Goal: Complete application form: Complete application form

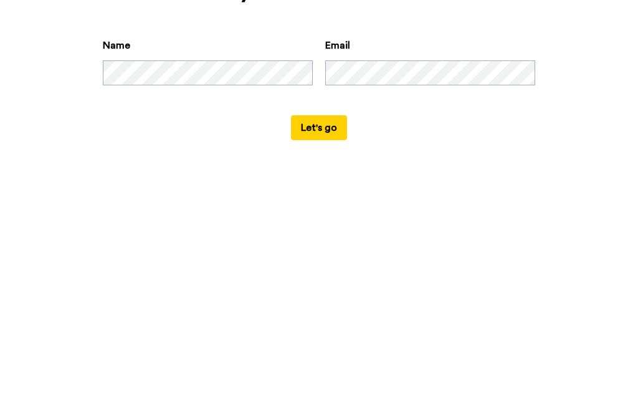
scroll to position [60, 0]
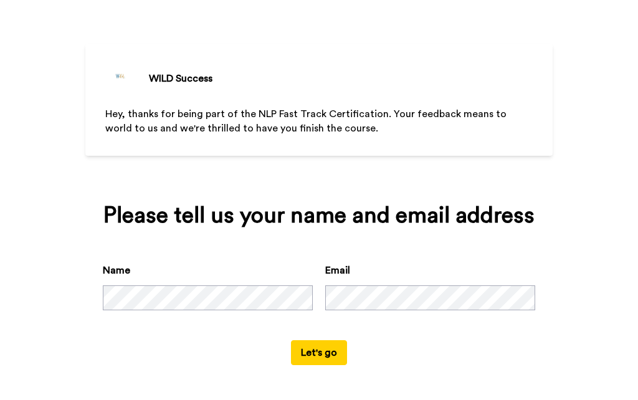
click at [323, 360] on button "Let's go" at bounding box center [319, 352] width 56 height 25
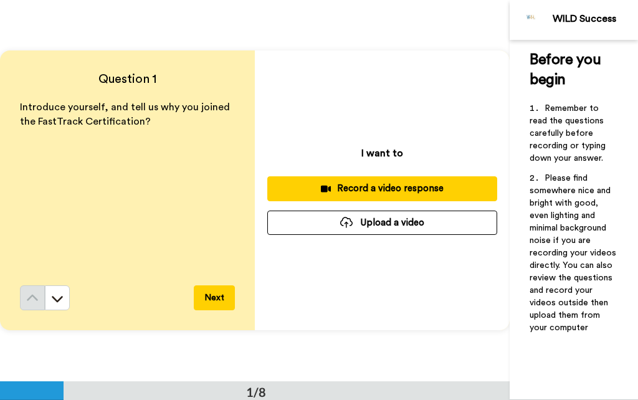
click at [368, 190] on div "Record a video response" at bounding box center [382, 188] width 210 height 13
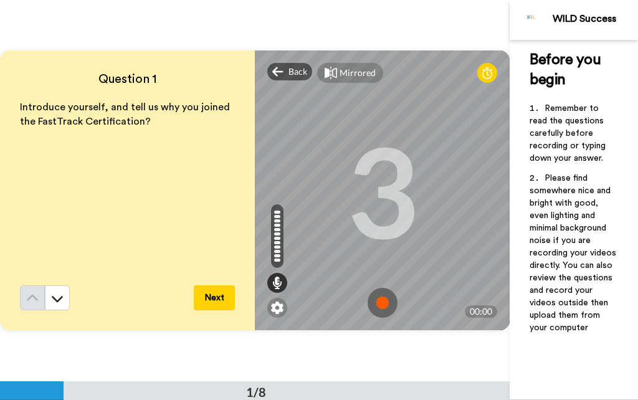
click at [379, 310] on img at bounding box center [383, 303] width 30 height 30
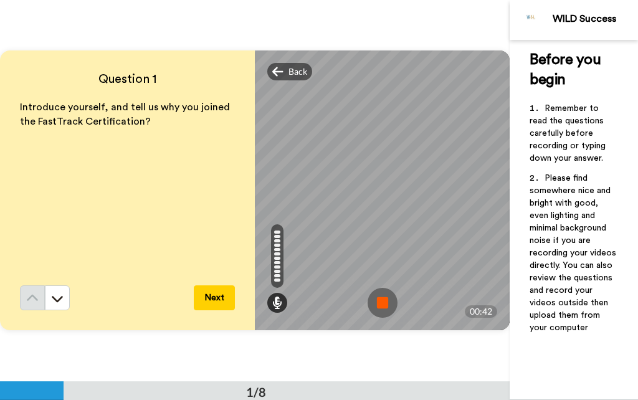
click at [384, 310] on img at bounding box center [383, 303] width 30 height 30
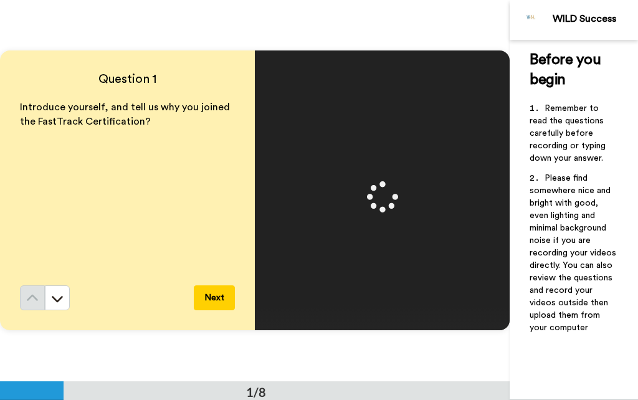
click at [227, 296] on button "Next" at bounding box center [214, 297] width 41 height 25
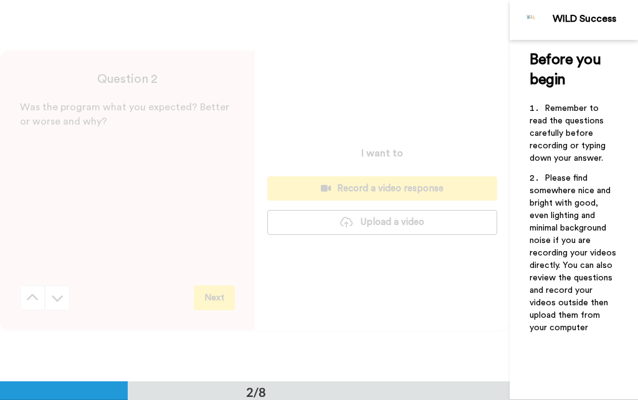
scroll to position [381, 0]
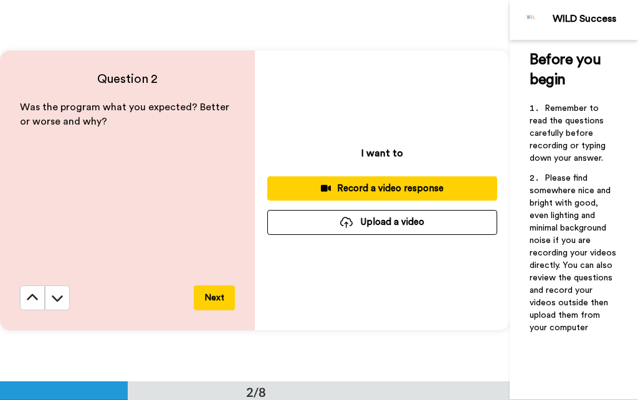
click at [352, 188] on div "Record a video response" at bounding box center [382, 188] width 210 height 13
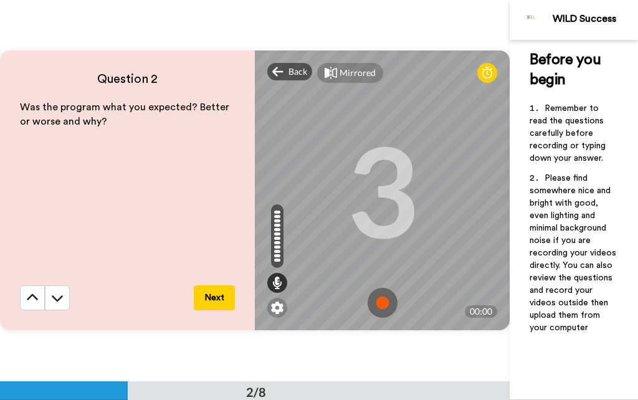
click at [388, 306] on img at bounding box center [383, 303] width 30 height 30
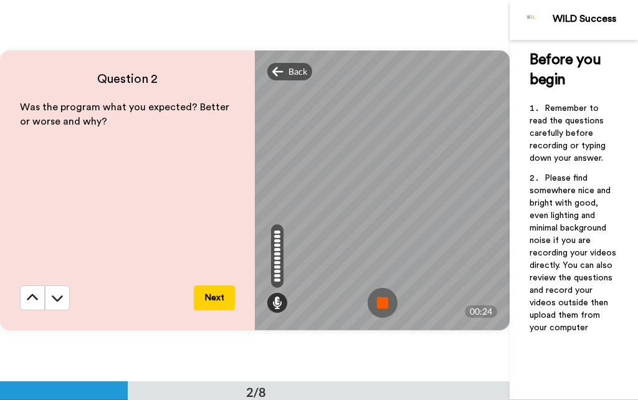
click at [394, 310] on img at bounding box center [383, 303] width 30 height 30
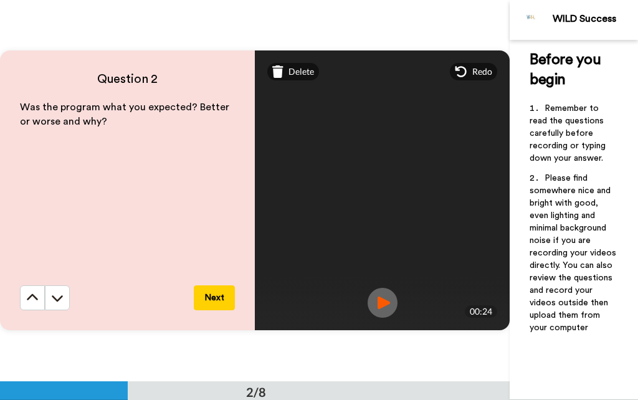
click at [33, 303] on icon at bounding box center [32, 298] width 12 height 12
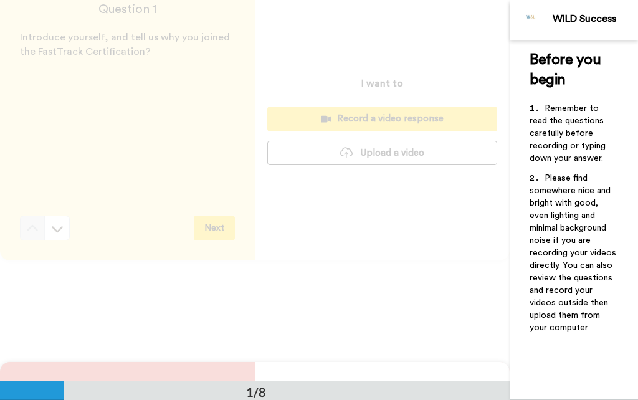
scroll to position [0, 0]
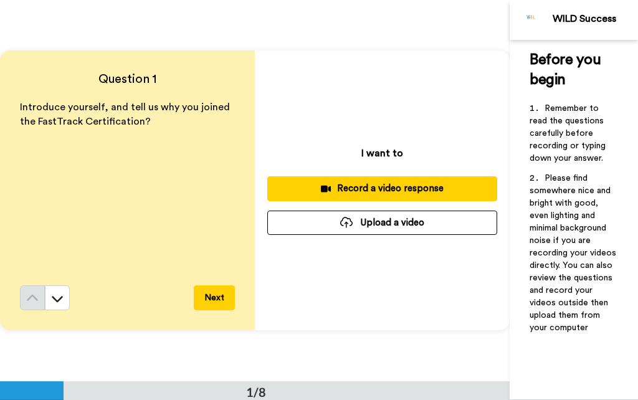
click at [378, 193] on div "Record a video response" at bounding box center [382, 188] width 210 height 13
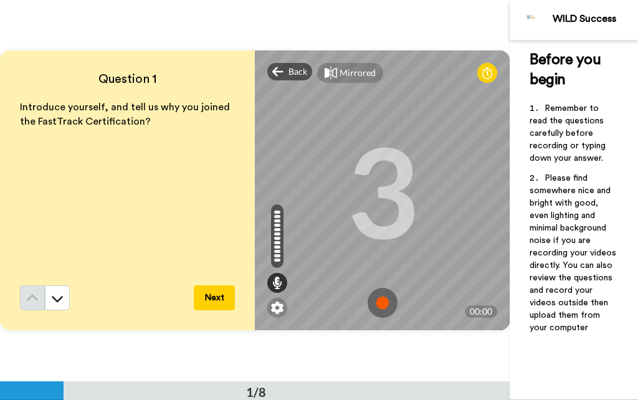
click at [388, 310] on img at bounding box center [383, 303] width 30 height 30
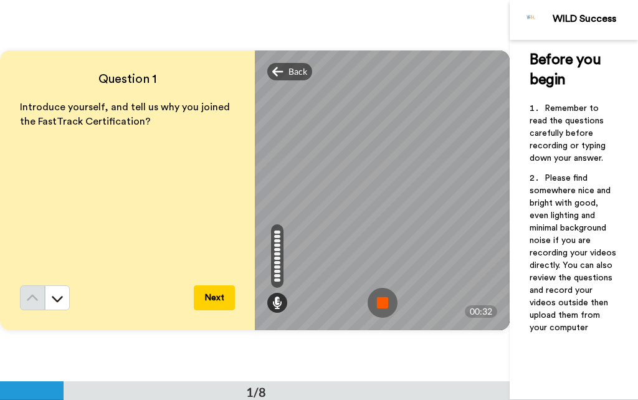
click at [390, 305] on img at bounding box center [383, 303] width 30 height 30
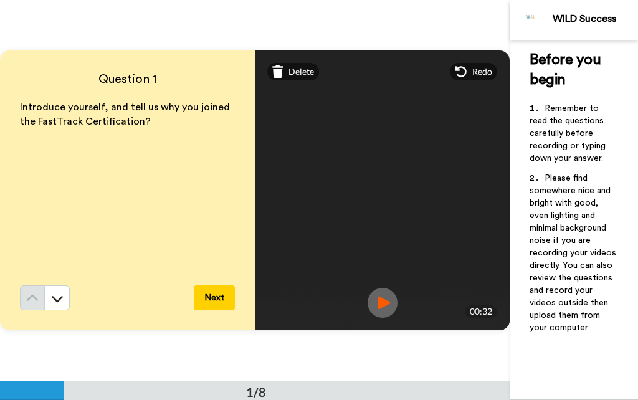
click at [206, 302] on button "Next" at bounding box center [214, 297] width 41 height 25
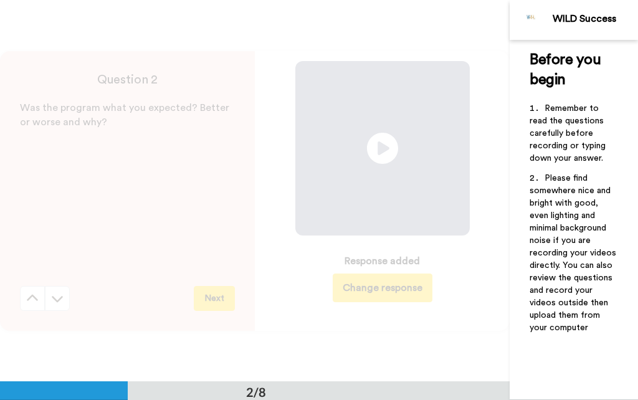
scroll to position [381, 0]
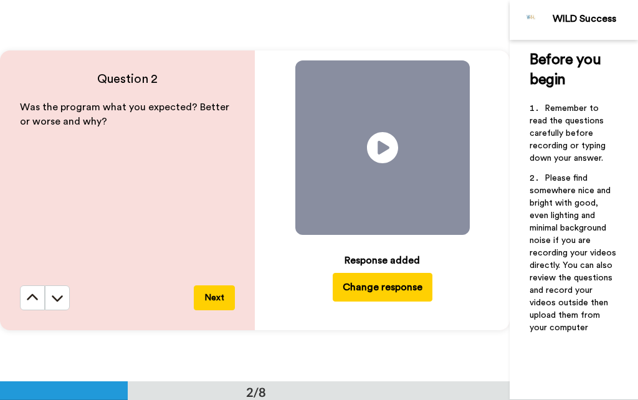
click at [371, 290] on button "Change response" at bounding box center [383, 287] width 100 height 29
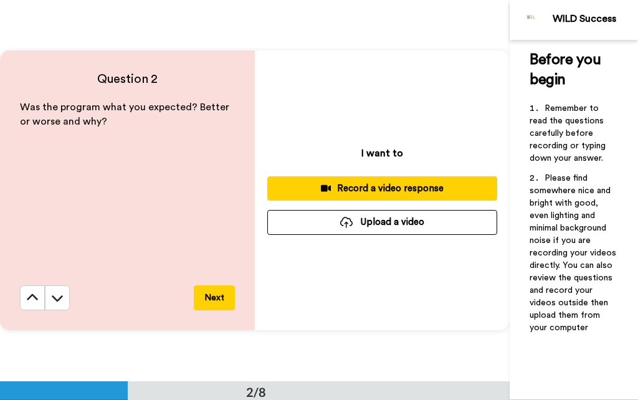
click at [339, 185] on div "Record a video response" at bounding box center [382, 188] width 210 height 13
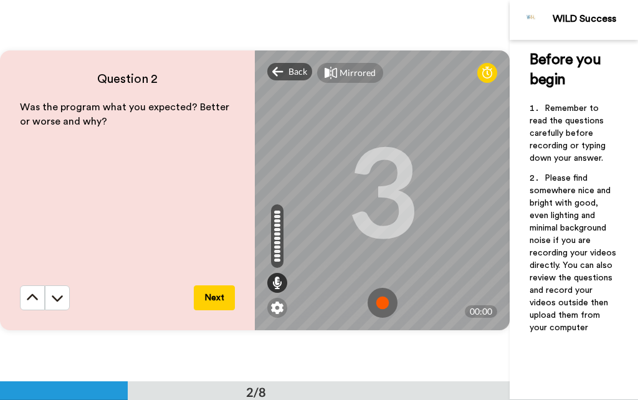
click at [389, 298] on img at bounding box center [383, 303] width 30 height 30
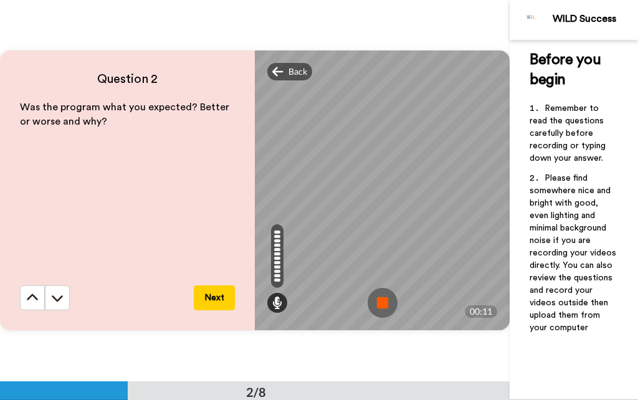
click at [383, 305] on img at bounding box center [383, 303] width 30 height 30
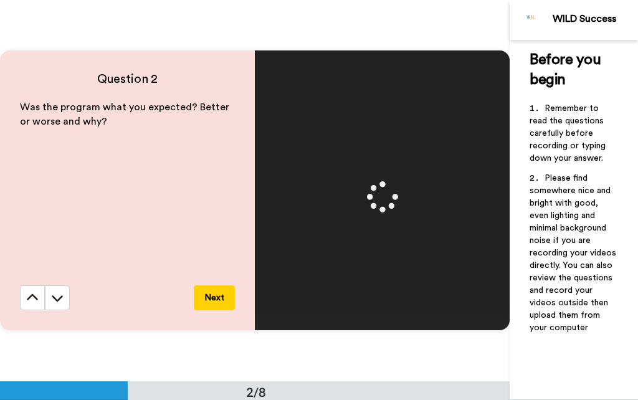
click at [212, 302] on button "Next" at bounding box center [214, 297] width 41 height 25
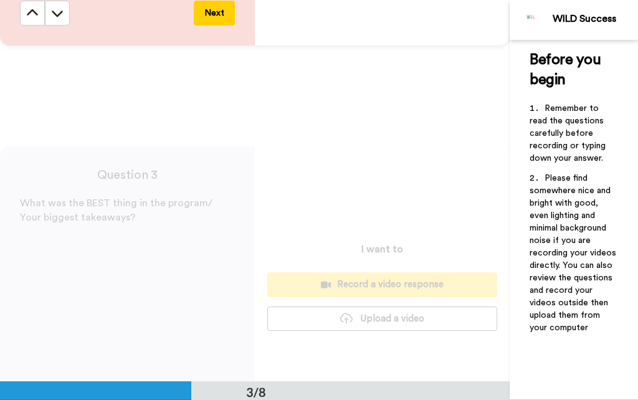
scroll to position [763, 0]
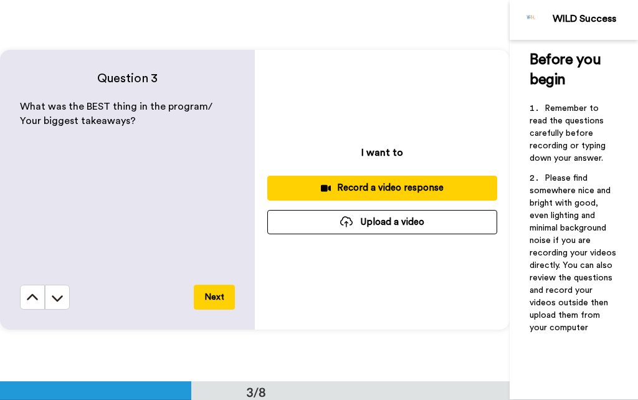
click at [361, 184] on div "Record a video response" at bounding box center [382, 187] width 210 height 13
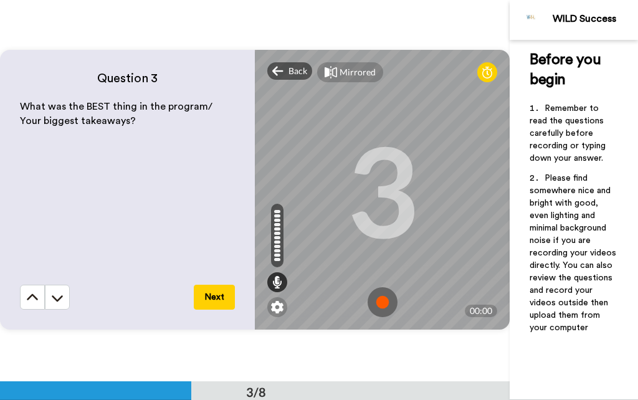
click at [379, 303] on img at bounding box center [383, 302] width 30 height 30
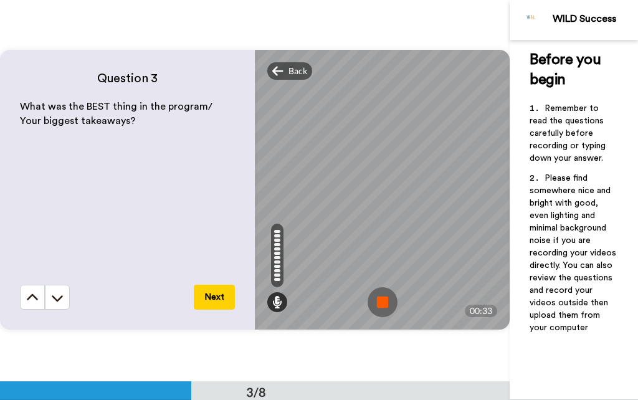
click at [381, 303] on img at bounding box center [383, 302] width 30 height 30
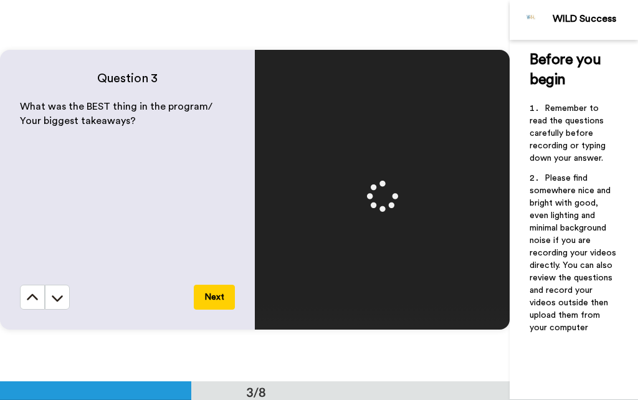
click at [216, 302] on button "Next" at bounding box center [214, 297] width 41 height 25
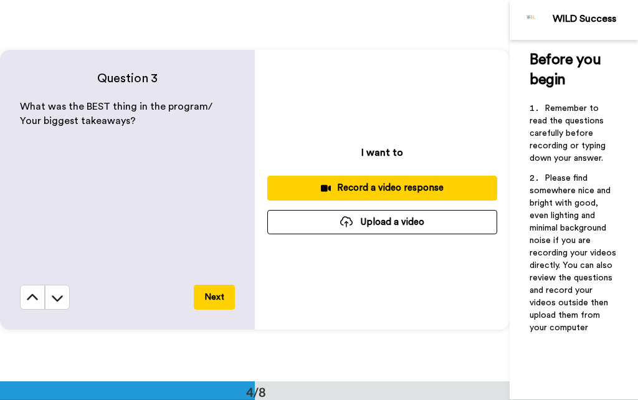
scroll to position [1143, 0]
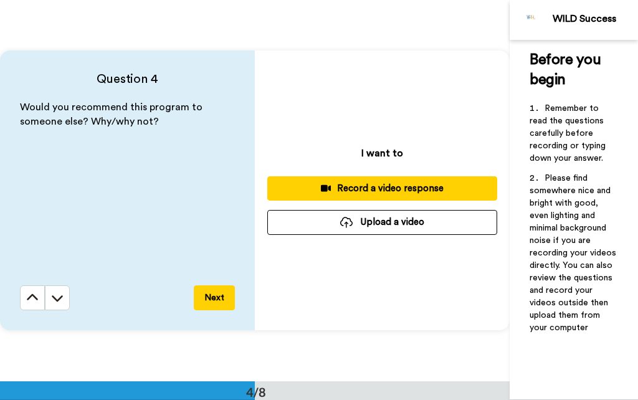
click at [358, 184] on div "Record a video response" at bounding box center [382, 188] width 210 height 13
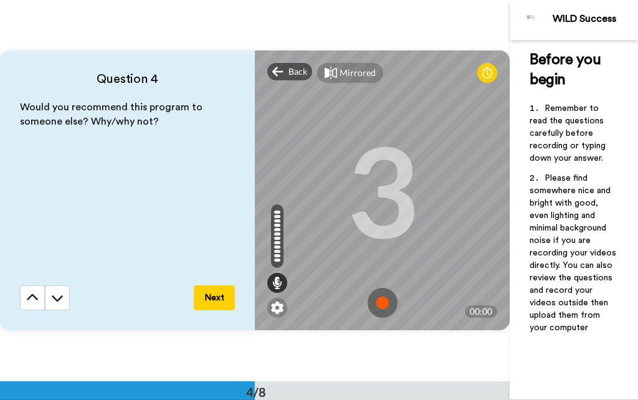
click at [392, 303] on img at bounding box center [383, 303] width 30 height 30
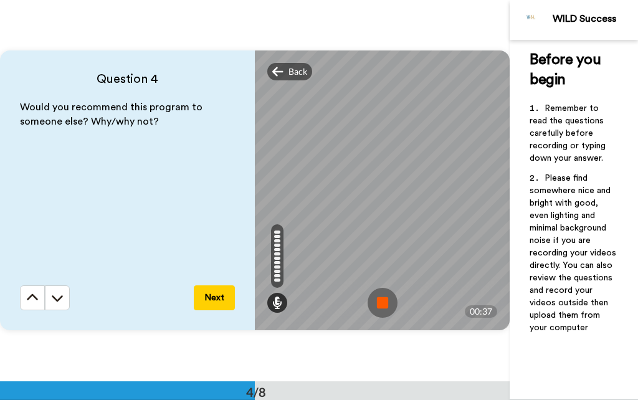
click at [382, 313] on img at bounding box center [383, 303] width 30 height 30
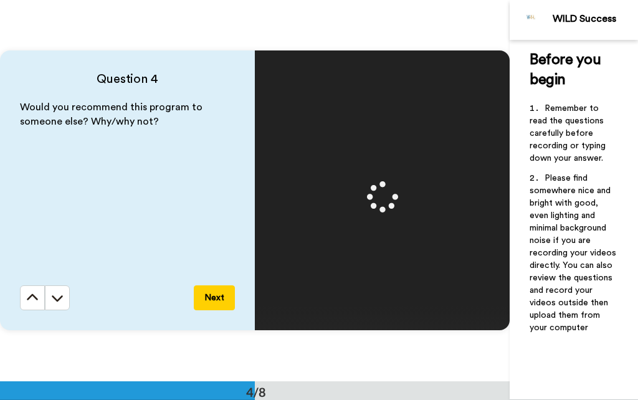
click at [215, 285] on button "Next" at bounding box center [214, 297] width 41 height 25
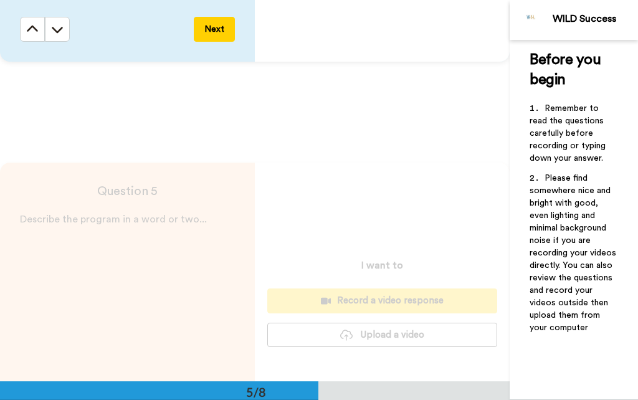
scroll to position [1525, 0]
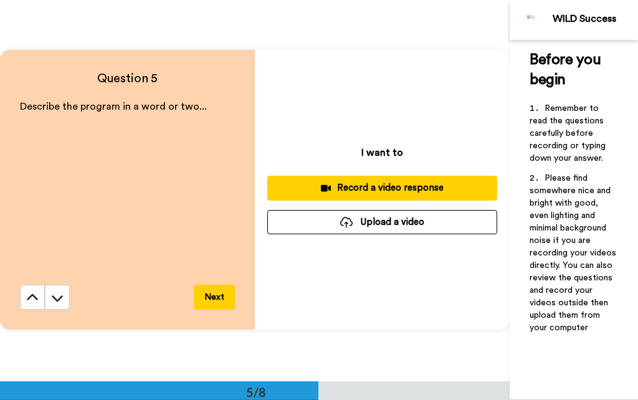
click at [353, 192] on div "Record a video response" at bounding box center [382, 187] width 210 height 13
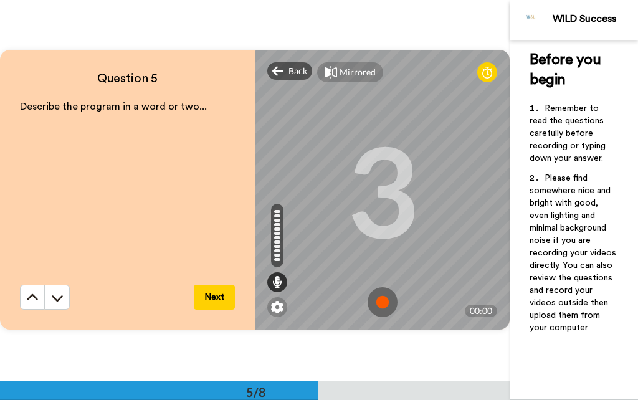
click at [379, 304] on img at bounding box center [383, 302] width 30 height 30
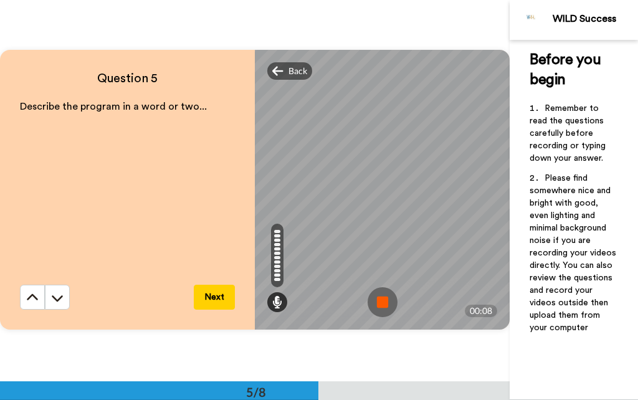
click at [386, 305] on img at bounding box center [383, 302] width 30 height 30
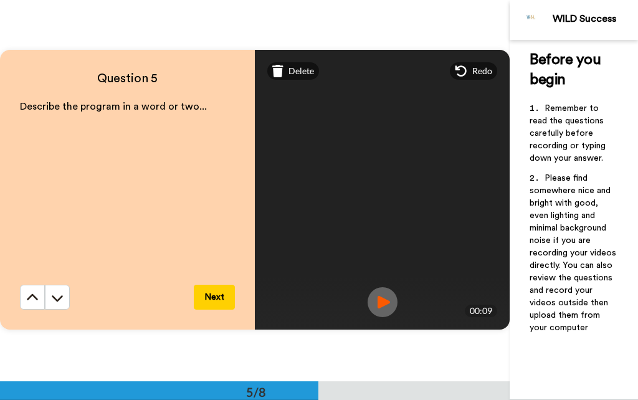
click at [213, 299] on button "Next" at bounding box center [214, 297] width 41 height 25
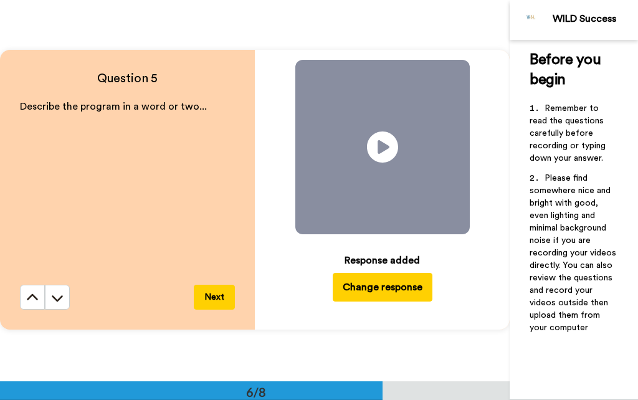
scroll to position [1906, 0]
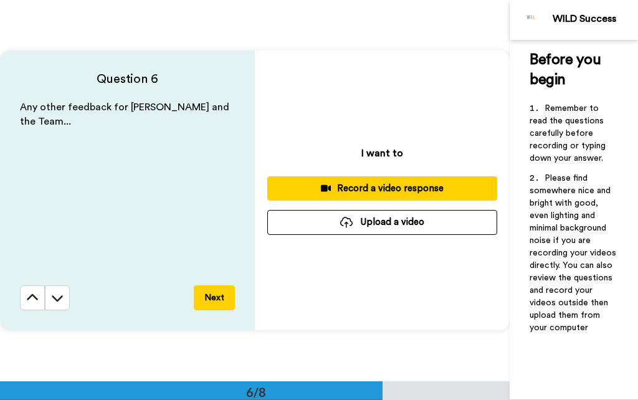
click at [348, 190] on div "Record a video response" at bounding box center [382, 188] width 210 height 13
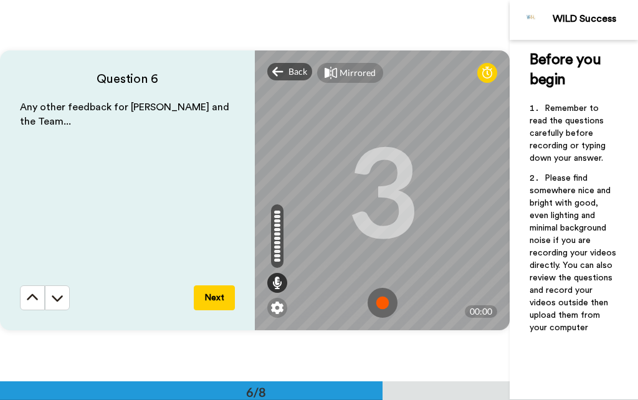
click at [385, 303] on img at bounding box center [383, 303] width 30 height 30
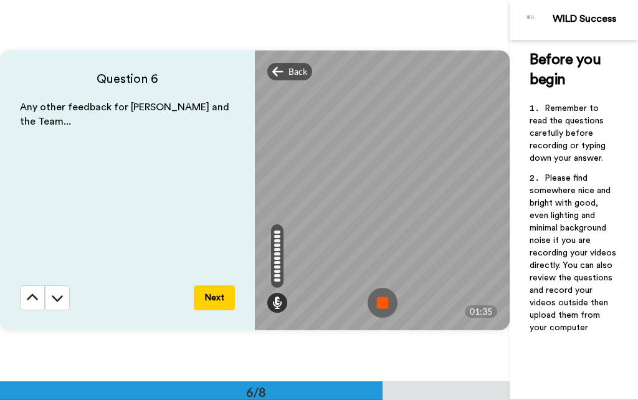
click at [387, 307] on img at bounding box center [383, 303] width 30 height 30
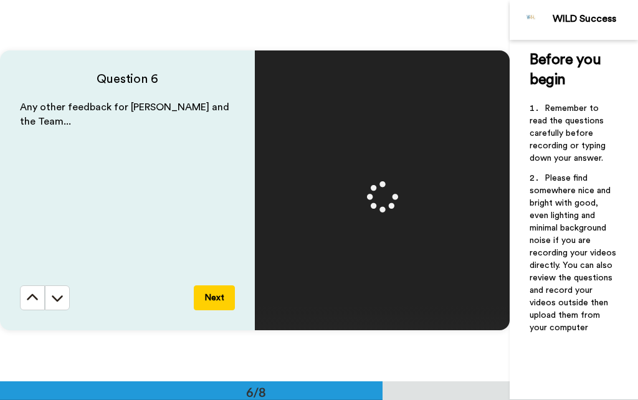
click at [217, 300] on button "Next" at bounding box center [214, 297] width 41 height 25
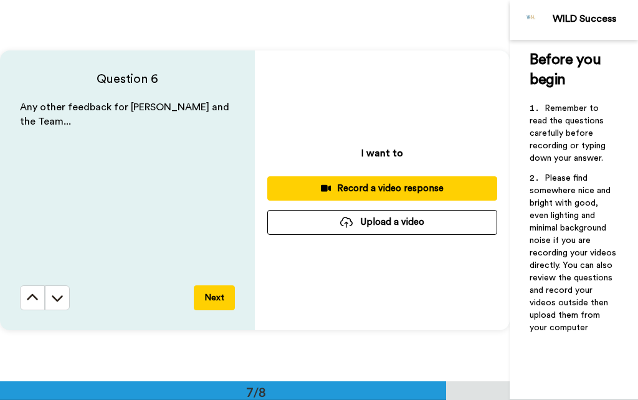
scroll to position [2287, 0]
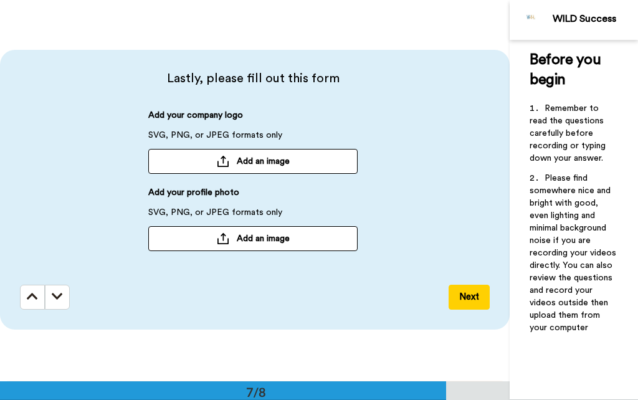
click at [246, 243] on span "Add an image" at bounding box center [263, 238] width 53 height 12
click at [255, 241] on span "Add an image" at bounding box center [263, 238] width 53 height 12
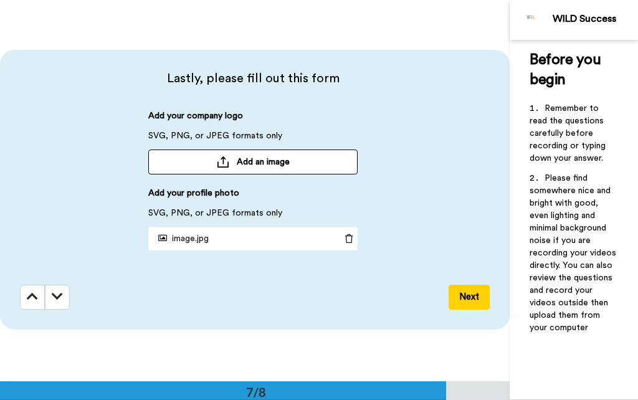
click at [481, 299] on button "Next" at bounding box center [469, 297] width 41 height 25
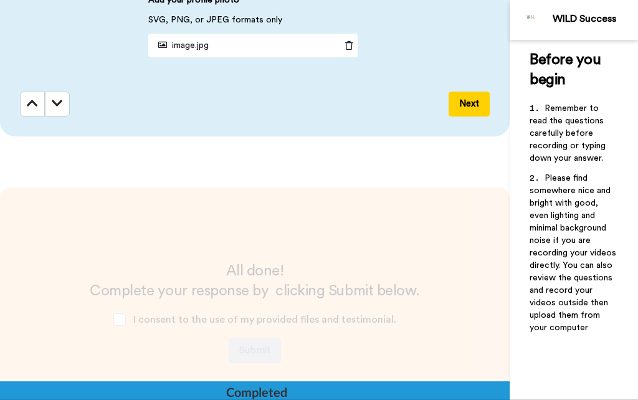
scroll to position [2602, 0]
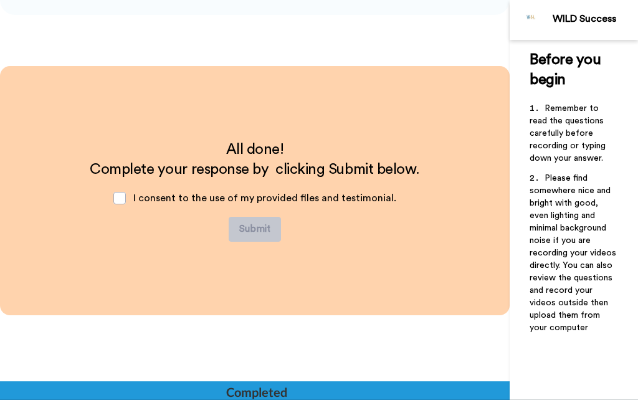
click at [126, 194] on span at bounding box center [119, 198] width 12 height 12
click at [135, 194] on div "I consent to the use of my provided files and testimonial." at bounding box center [254, 197] width 303 height 37
click at [126, 197] on span at bounding box center [119, 198] width 12 height 12
click at [126, 199] on span at bounding box center [119, 198] width 12 height 12
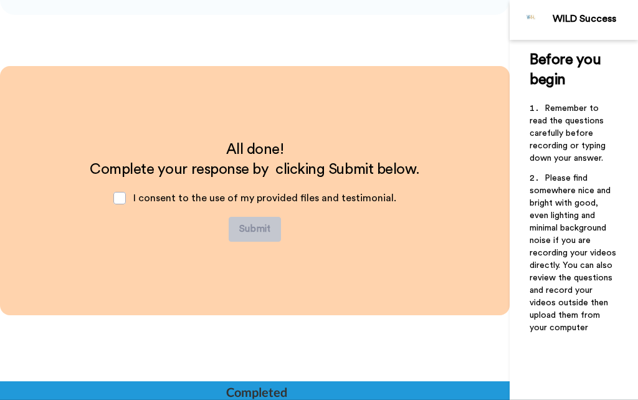
click at [126, 195] on span at bounding box center [119, 198] width 12 height 12
click at [128, 218] on div "All done! Complete your response by clicking Submit below. I consent to the use…" at bounding box center [255, 191] width 330 height 102
click at [123, 199] on span at bounding box center [119, 198] width 12 height 12
click at [126, 198] on span at bounding box center [119, 198] width 12 height 12
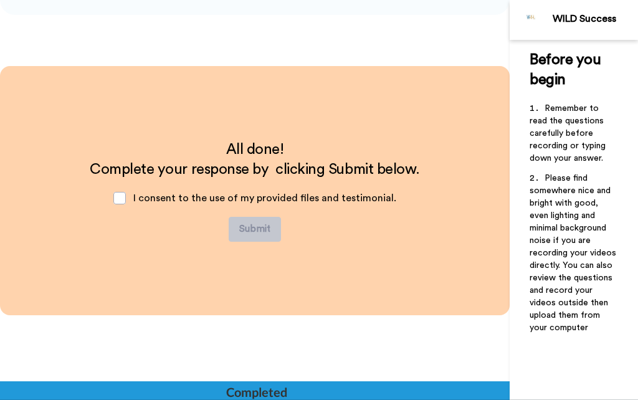
click at [125, 193] on span at bounding box center [119, 198] width 12 height 12
click at [255, 230] on button "Submit" at bounding box center [255, 229] width 52 height 25
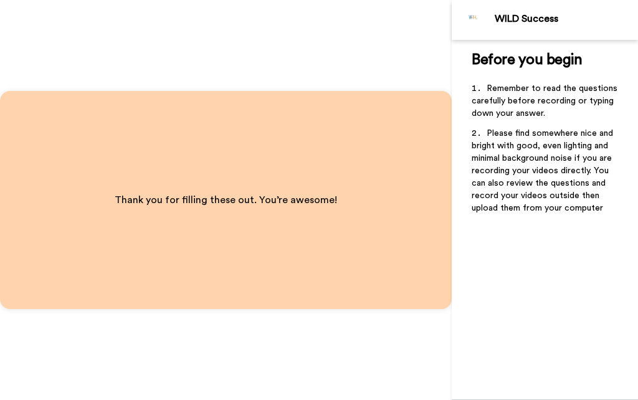
click at [359, 247] on div "Thank you for filling these out. You’re awesome!" at bounding box center [226, 200] width 452 height 218
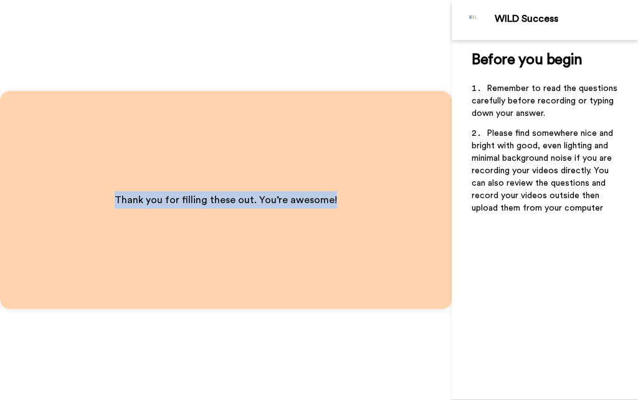
click at [535, 14] on div "WILD Success" at bounding box center [566, 19] width 143 height 12
